Goal: Task Accomplishment & Management: Use online tool/utility

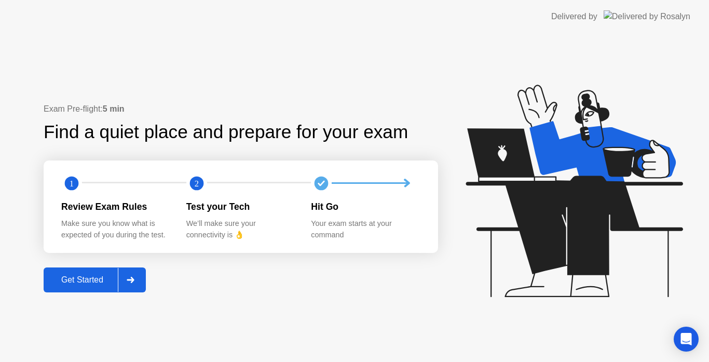
click at [146, 278] on button "Get Started" at bounding box center [95, 279] width 102 height 25
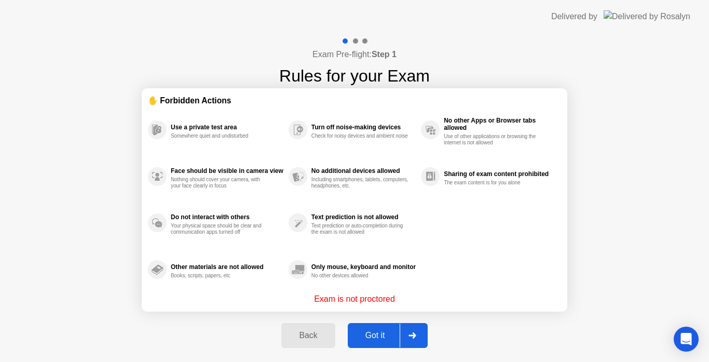
click at [378, 330] on div "Got it" at bounding box center [375, 334] width 49 height 9
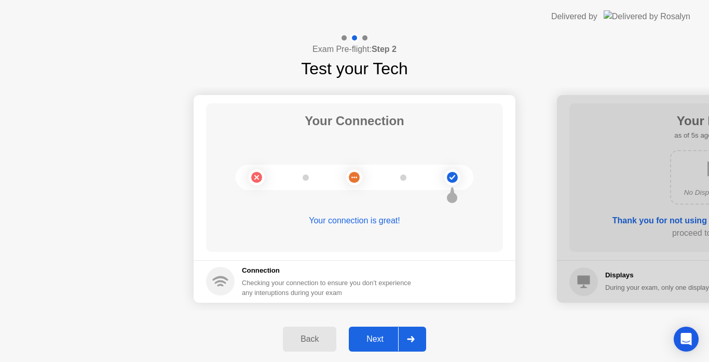
click at [406, 340] on div at bounding box center [410, 339] width 25 height 24
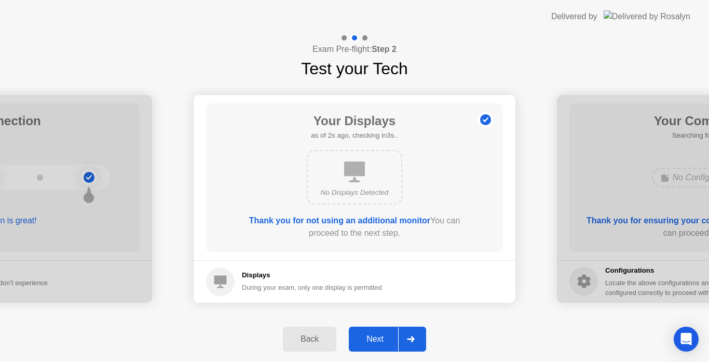
click at [407, 341] on div at bounding box center [410, 339] width 25 height 24
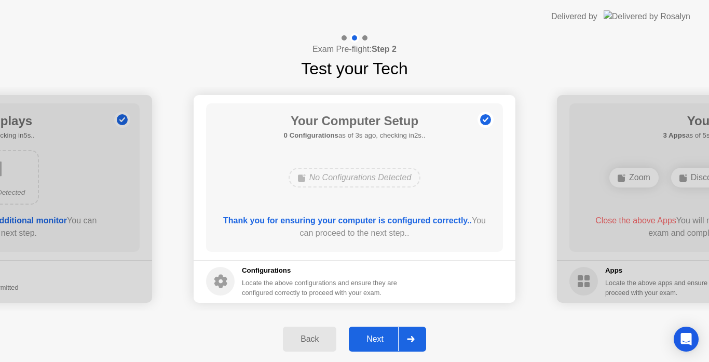
click at [447, 329] on div "Back Next" at bounding box center [354, 339] width 709 height 46
click at [389, 337] on div "Next" at bounding box center [375, 338] width 46 height 9
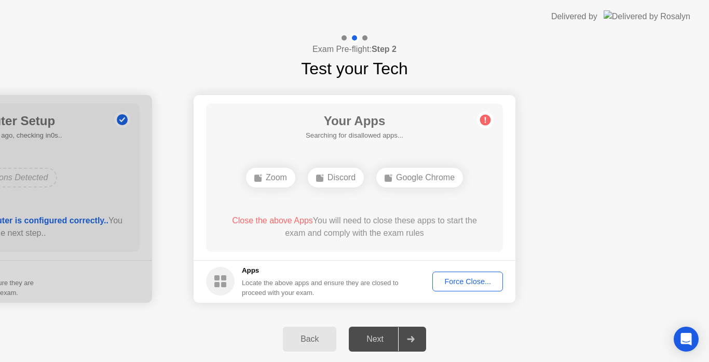
click at [215, 338] on div "Back Next" at bounding box center [354, 339] width 709 height 46
click at [458, 283] on div "Force Close..." at bounding box center [467, 281] width 63 height 8
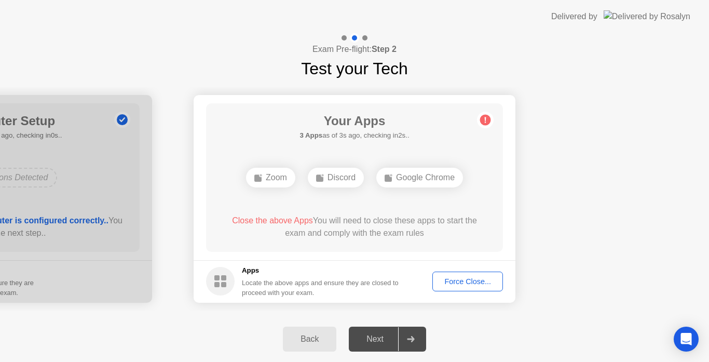
click at [462, 277] on div "Force Close..." at bounding box center [467, 281] width 63 height 8
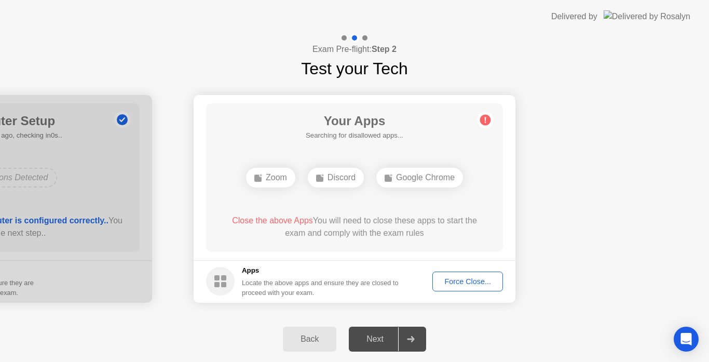
click at [441, 277] on div "Force Close..." at bounding box center [467, 281] width 63 height 8
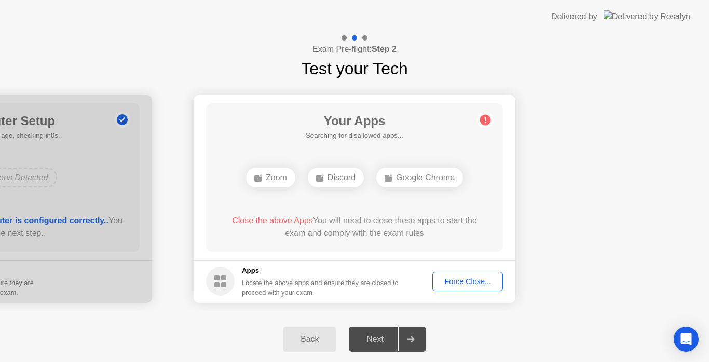
click at [456, 282] on div "Force Close..." at bounding box center [467, 281] width 63 height 8
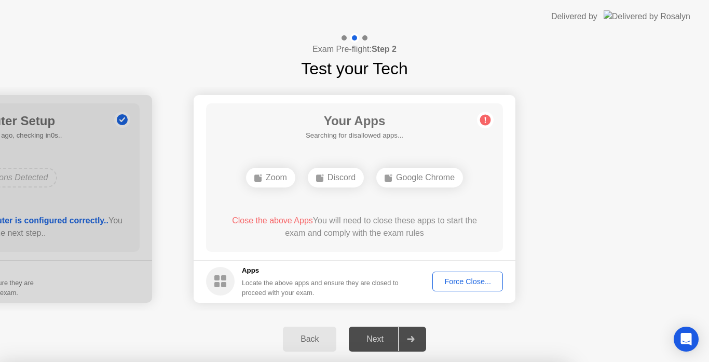
click at [567, 361] on div at bounding box center [354, 362] width 709 height 0
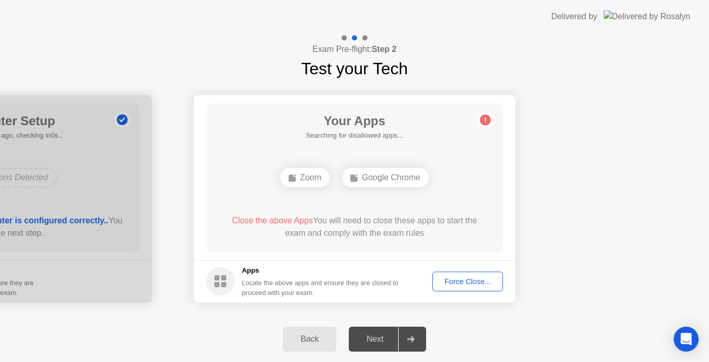
click at [486, 274] on button "Force Close..." at bounding box center [467, 281] width 71 height 20
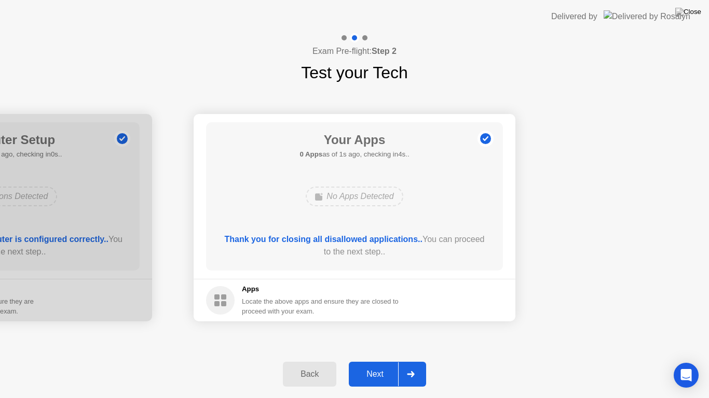
click at [373, 361] on div "Next" at bounding box center [375, 374] width 46 height 9
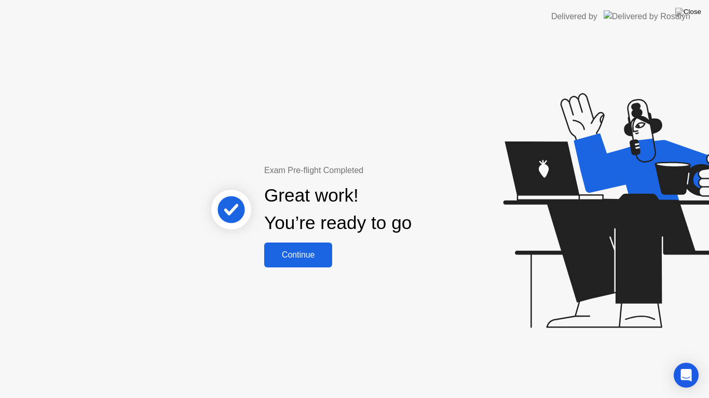
drag, startPoint x: 310, startPoint y: 242, endPoint x: 312, endPoint y: 261, distance: 18.8
click at [312, 261] on button "Continue" at bounding box center [298, 255] width 68 height 25
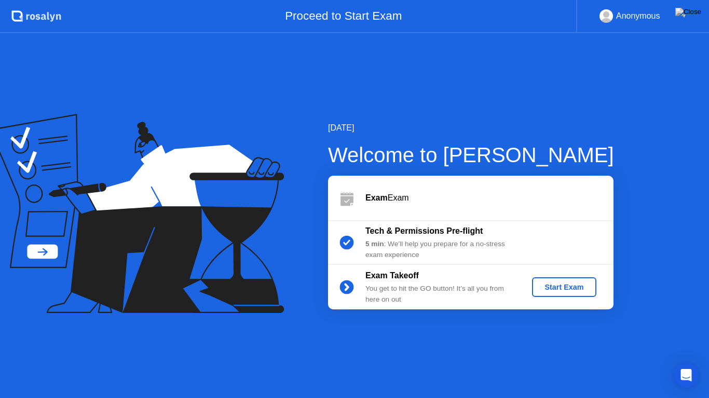
click at [558, 283] on div "Start Exam" at bounding box center [564, 287] width 56 height 8
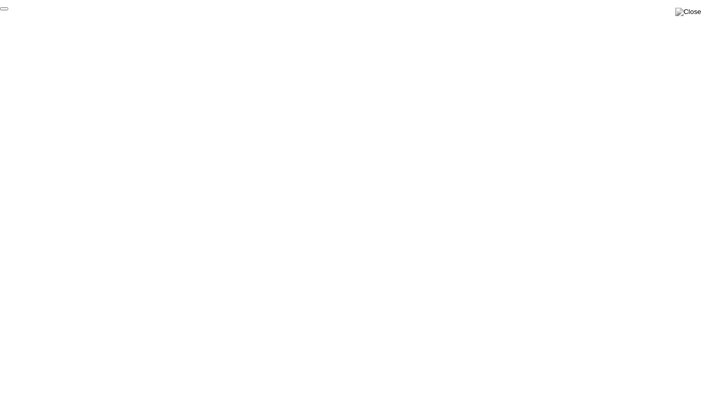
click div "End Proctoring Session"
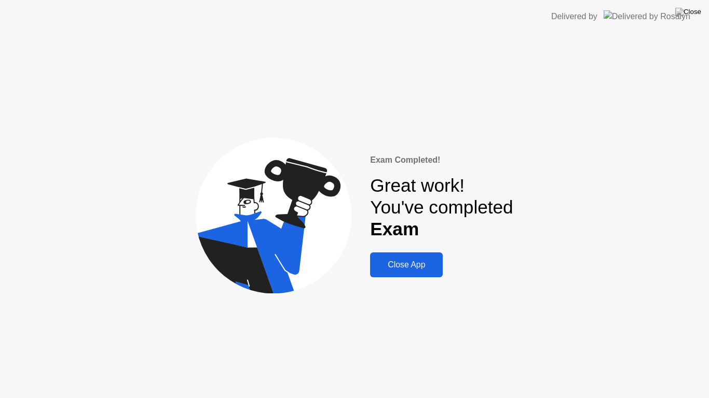
click at [417, 262] on div "Close App" at bounding box center [406, 264] width 66 height 9
